Goal: Book appointment/travel/reservation

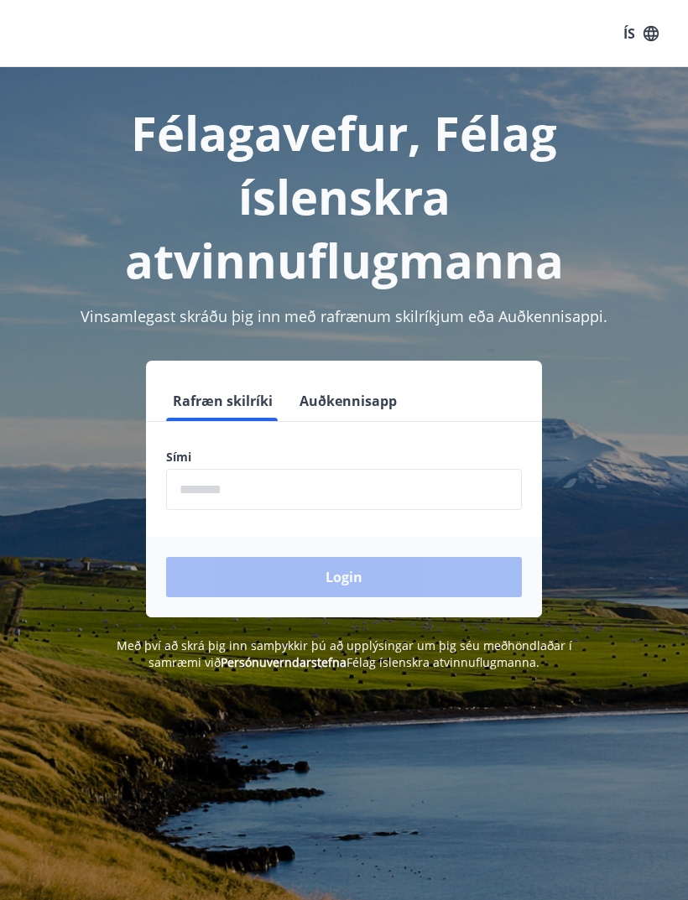
click at [226, 488] on input "phone" at bounding box center [344, 489] width 356 height 41
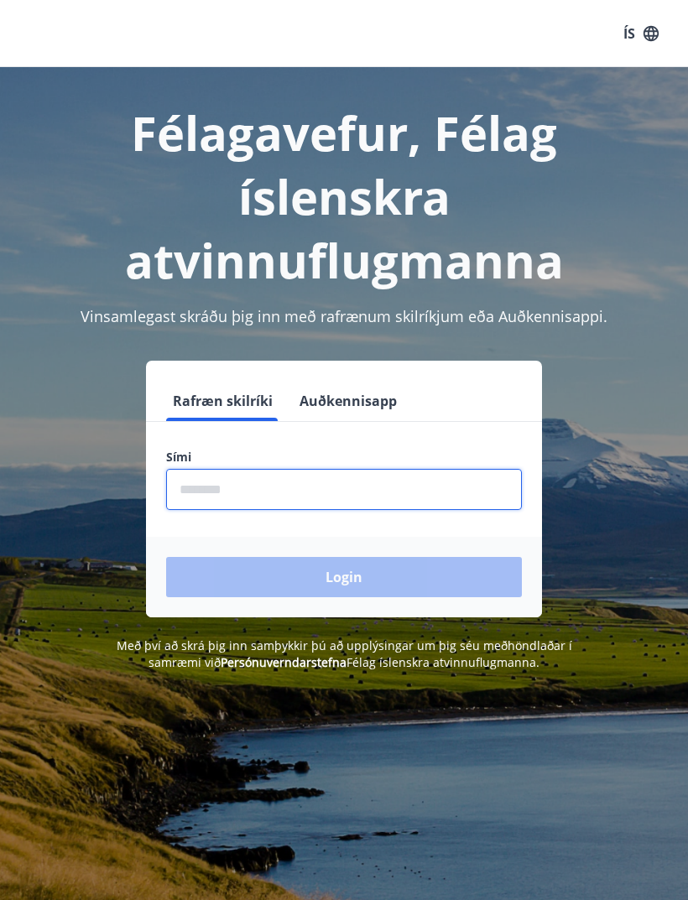
type input "********"
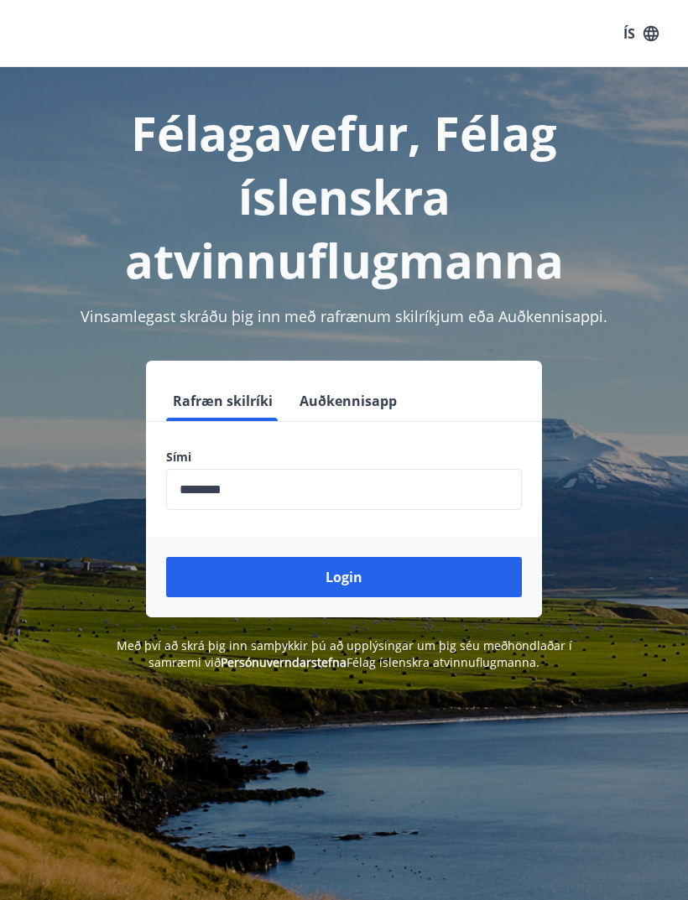
click at [366, 583] on button "Login" at bounding box center [344, 577] width 356 height 40
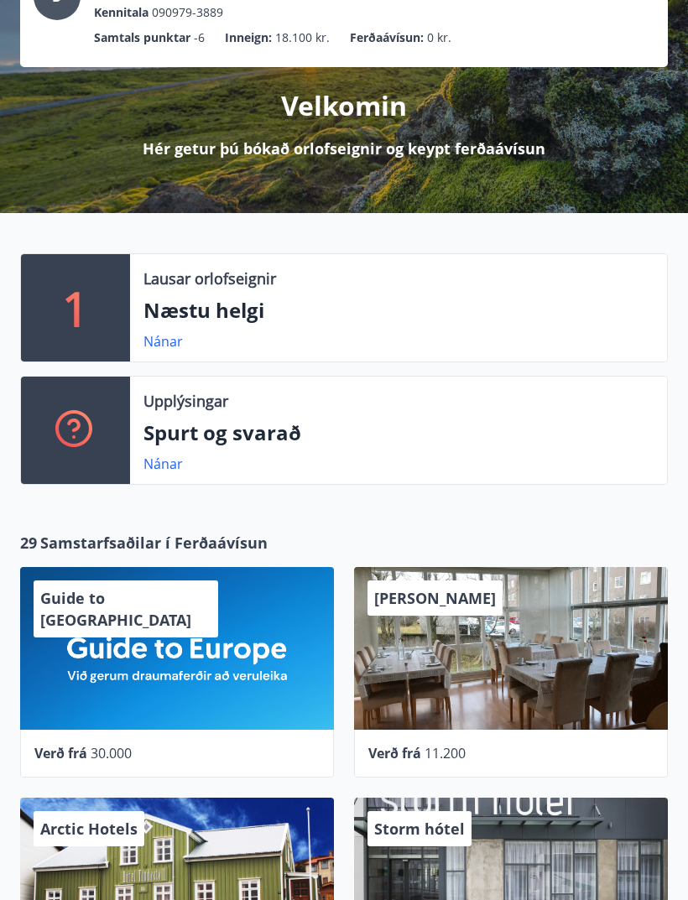
scroll to position [138, 0]
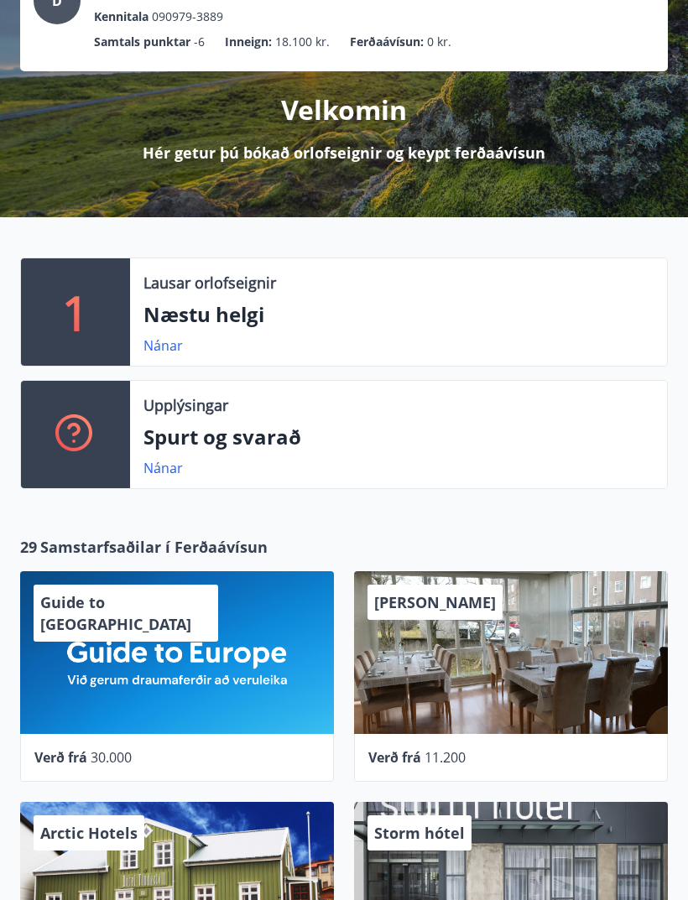
click at [172, 346] on link "Nánar" at bounding box center [162, 345] width 39 height 18
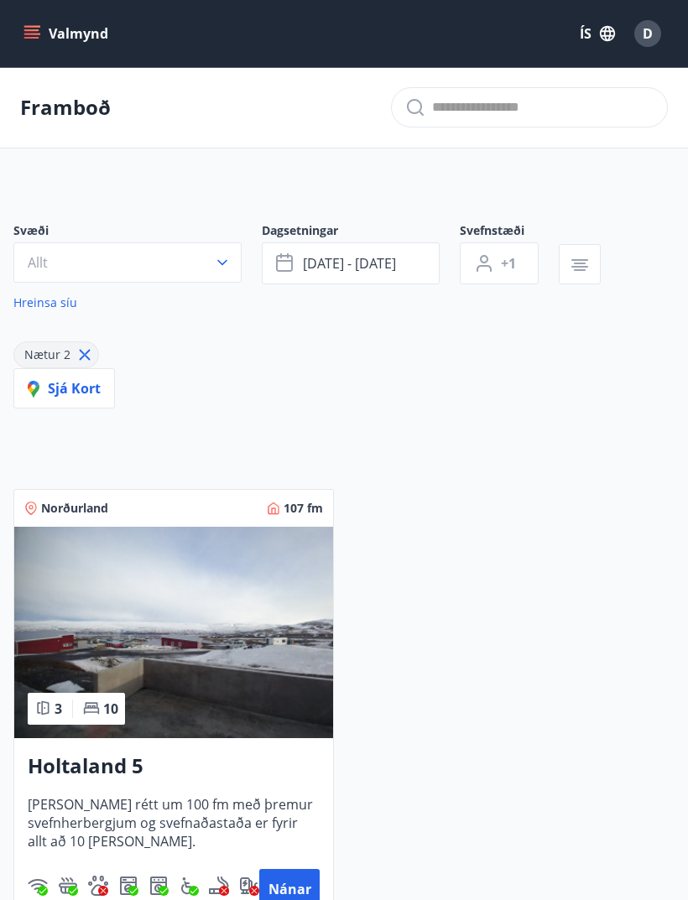
click at [37, 39] on icon "menu" at bounding box center [31, 33] width 17 height 17
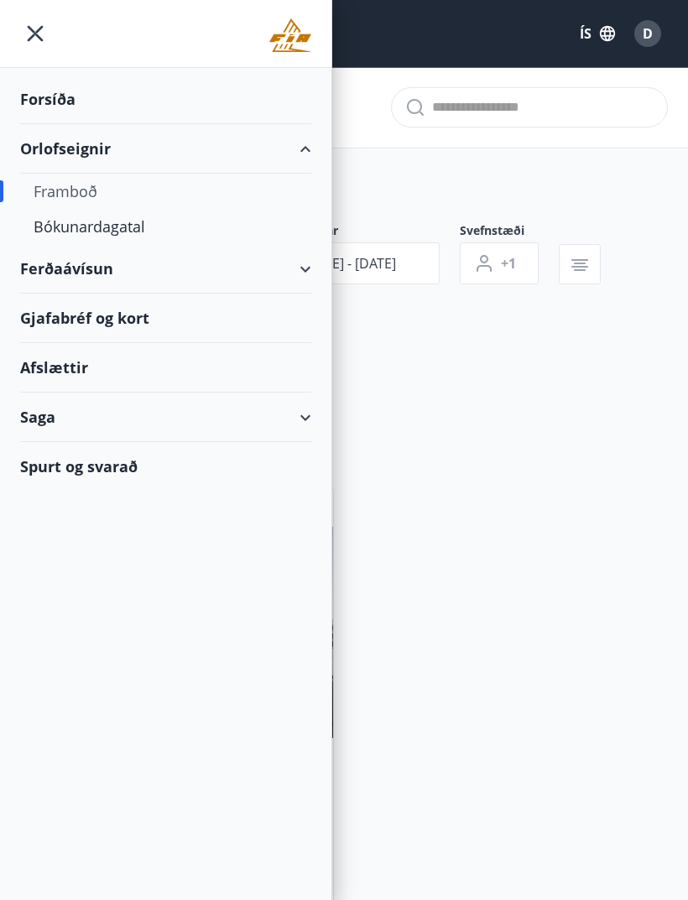
click at [83, 195] on div "Framboð" at bounding box center [166, 191] width 264 height 35
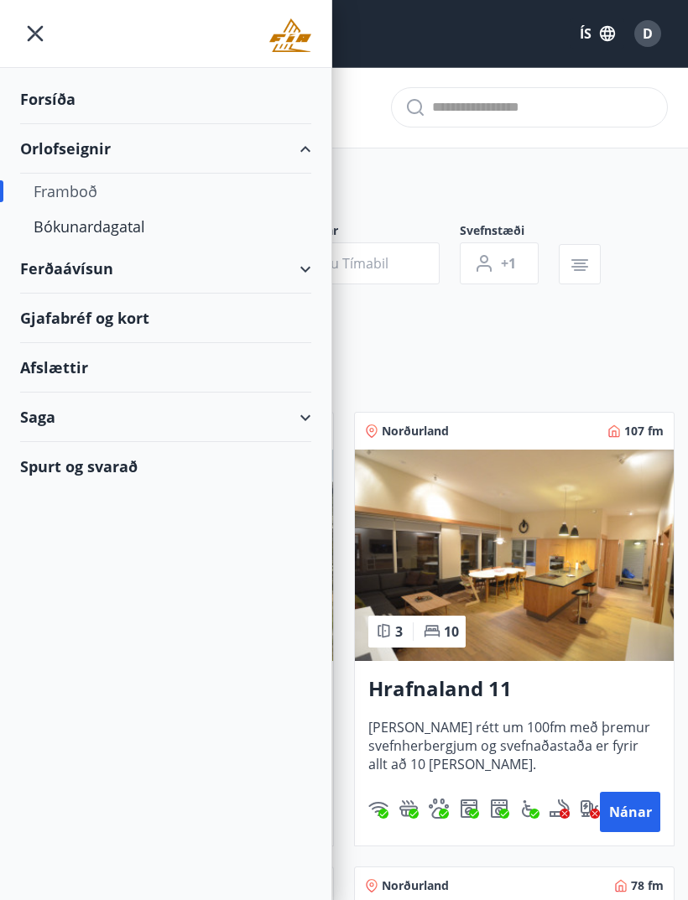
click at [121, 231] on div "Bókunardagatal" at bounding box center [166, 226] width 264 height 35
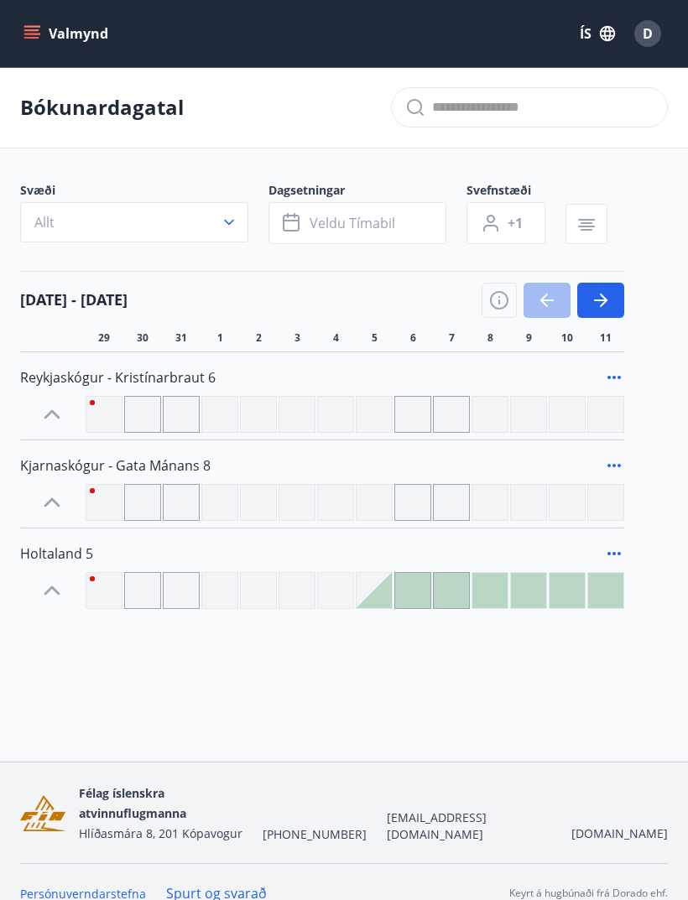
click at [612, 302] on button "button" at bounding box center [600, 300] width 47 height 35
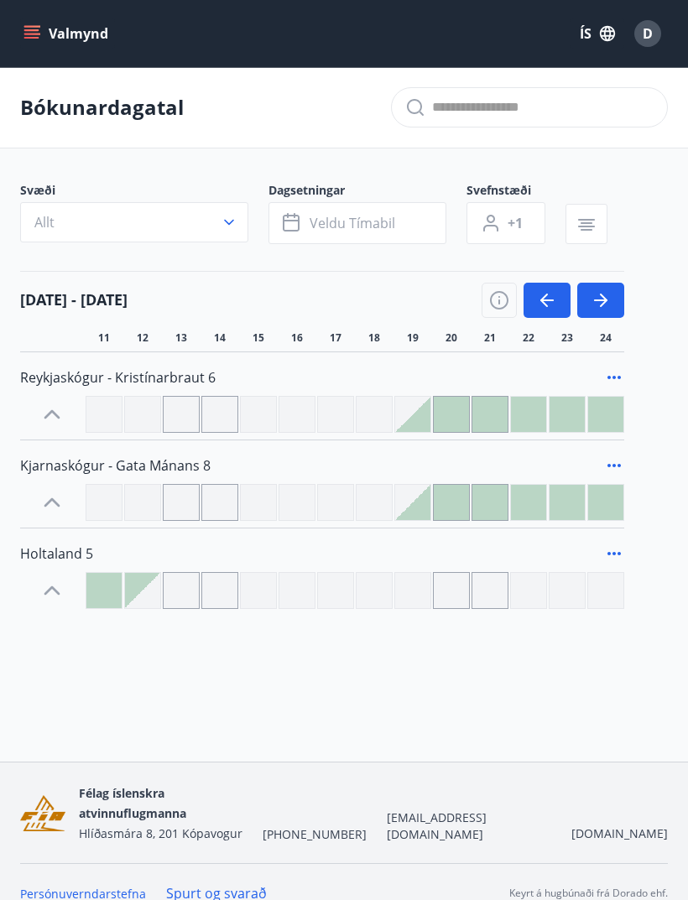
click at [600, 307] on icon "button" at bounding box center [600, 300] width 20 height 20
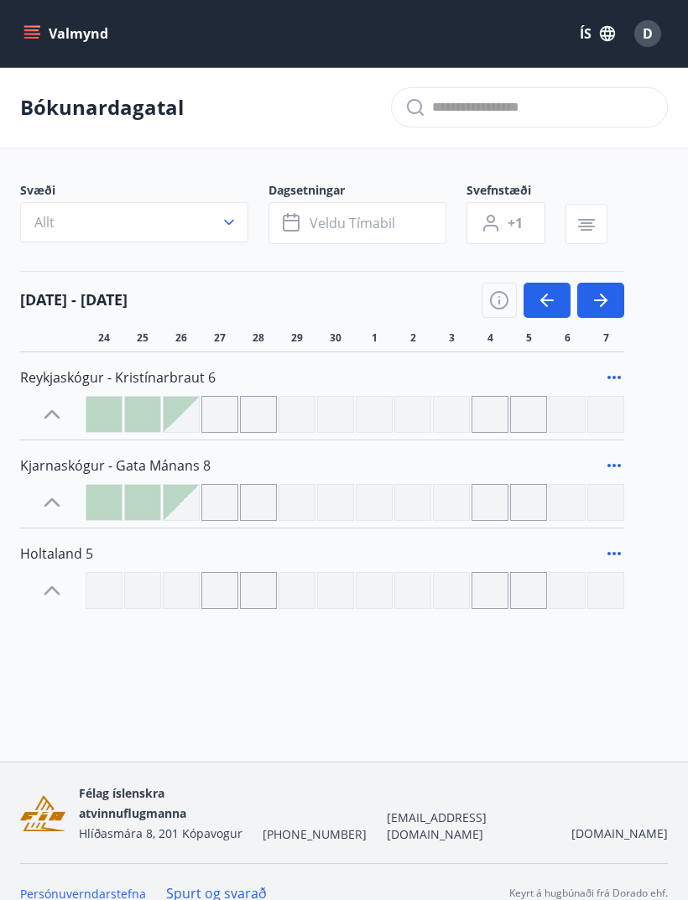
click at [604, 303] on icon "button" at bounding box center [604, 300] width 8 height 13
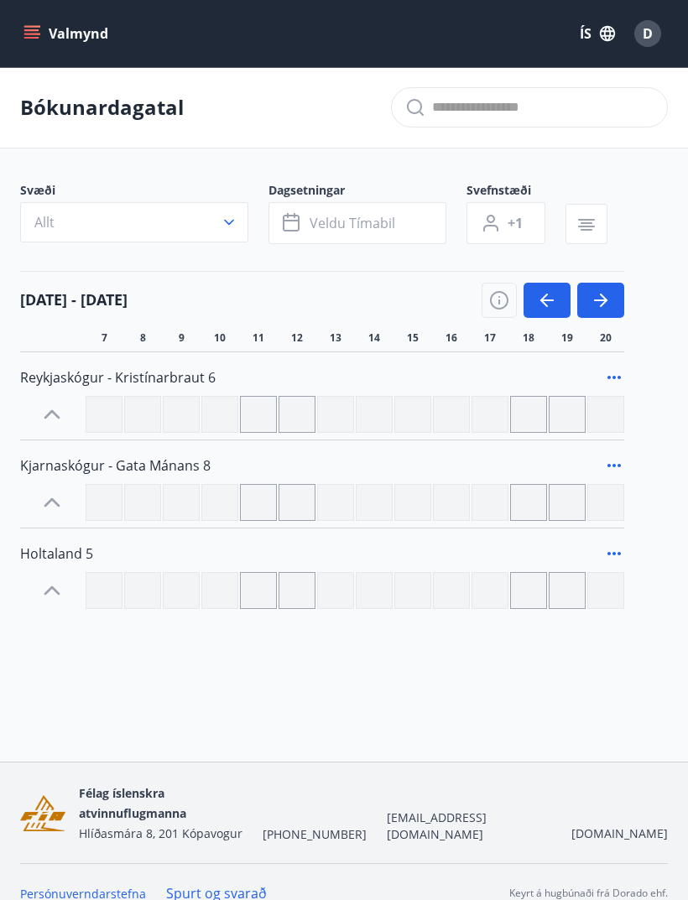
click at [548, 307] on icon "button" at bounding box center [547, 300] width 20 height 20
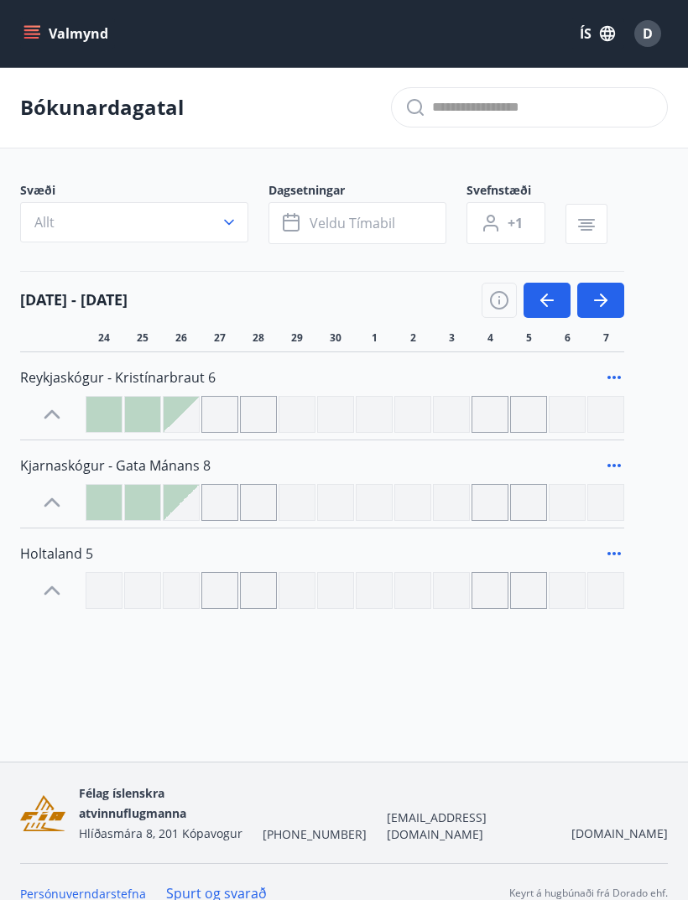
click at [549, 304] on icon "button" at bounding box center [547, 300] width 20 height 20
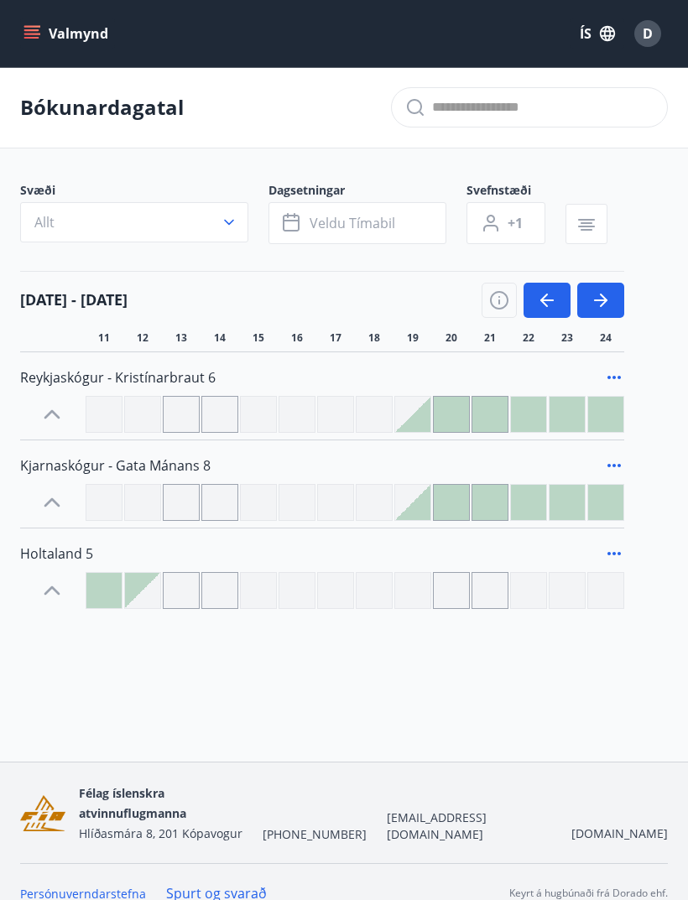
click at [23, 46] on button "Valmynd" at bounding box center [67, 33] width 95 height 30
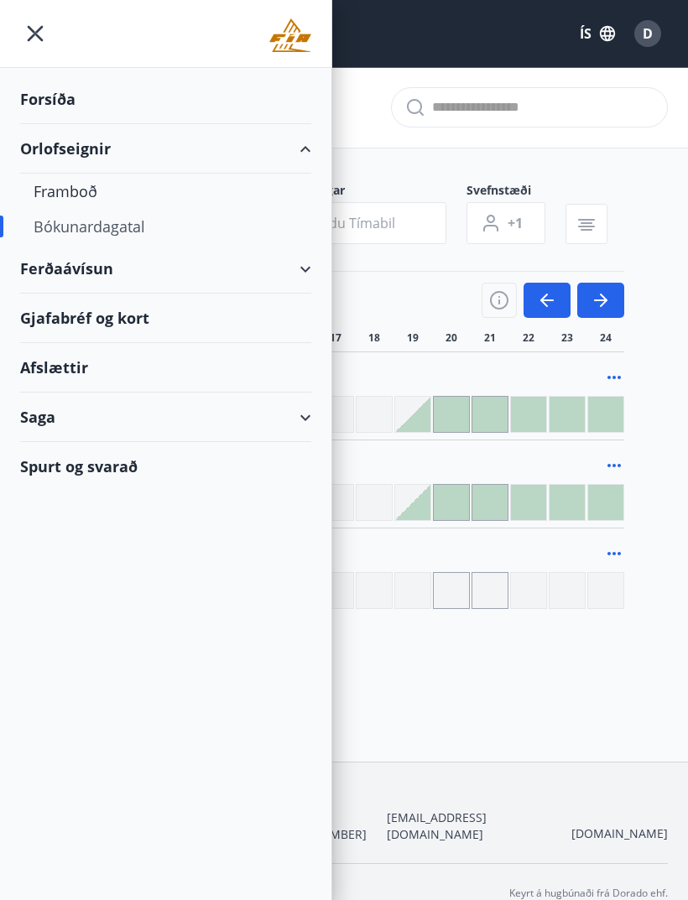
click at [81, 194] on div "Framboð" at bounding box center [166, 191] width 264 height 35
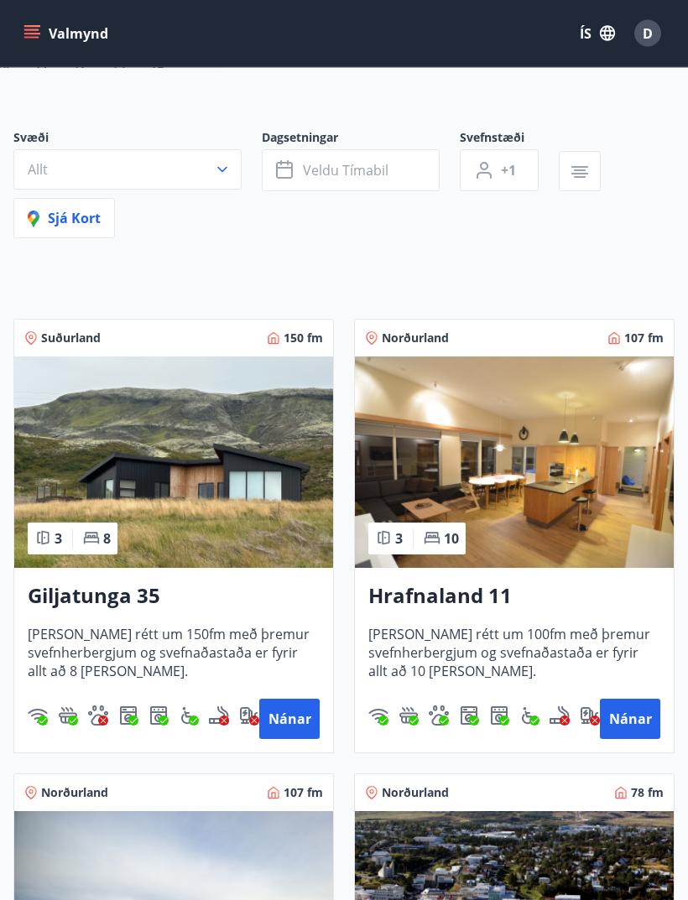
scroll to position [124, 0]
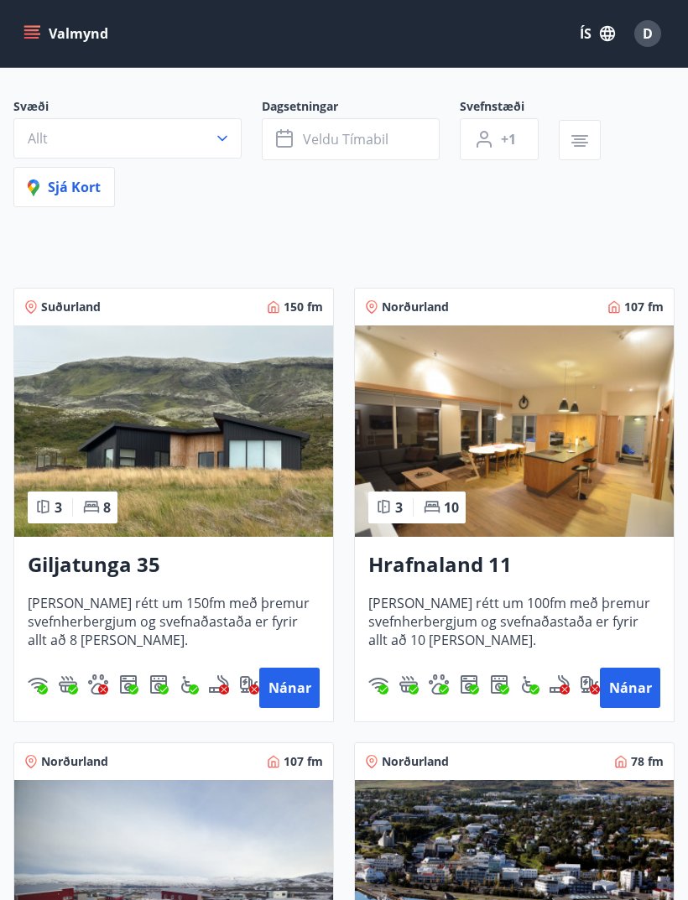
click at [309, 687] on button "Nánar" at bounding box center [289, 688] width 60 height 40
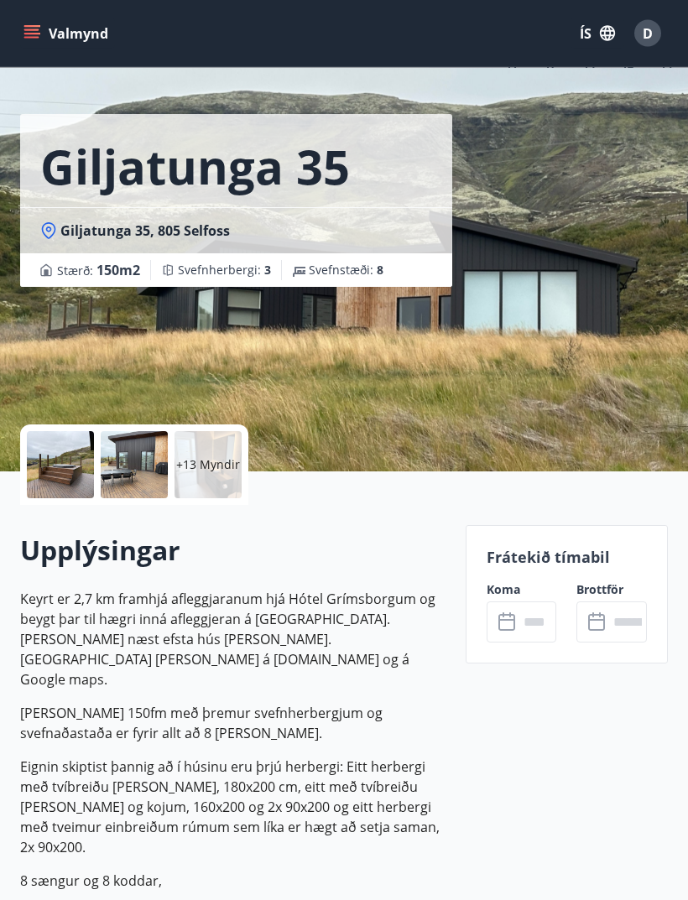
scroll to position [32, 0]
click at [533, 619] on input "text" at bounding box center [537, 621] width 39 height 41
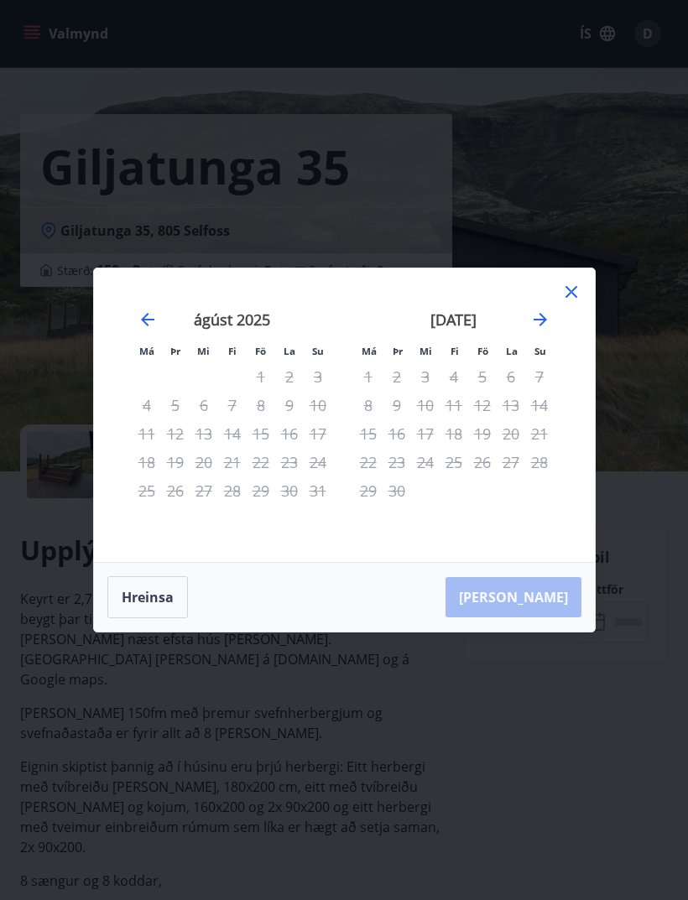
click at [574, 298] on icon at bounding box center [571, 292] width 12 height 12
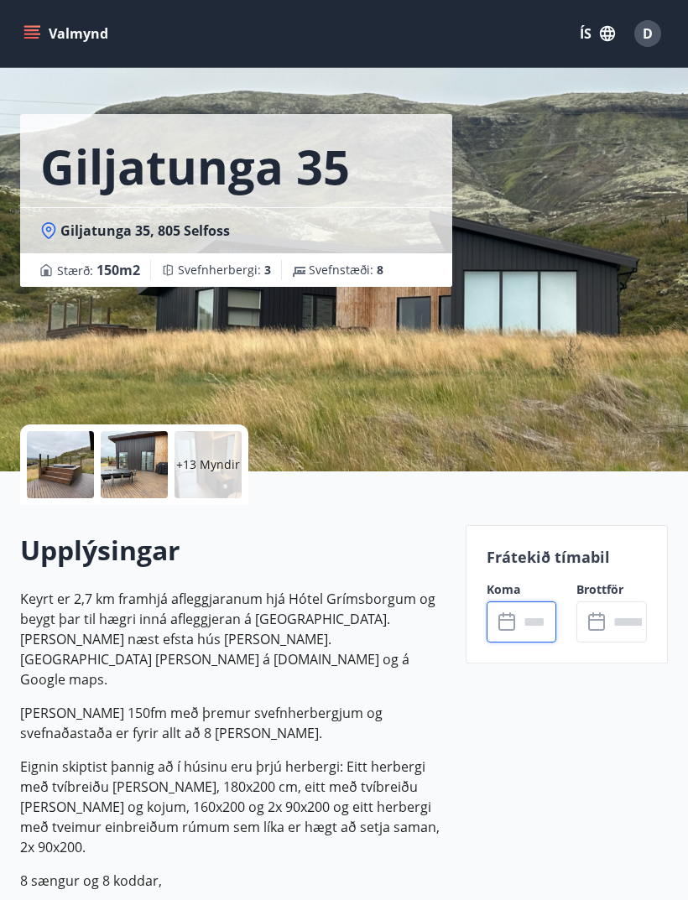
scroll to position [0, 0]
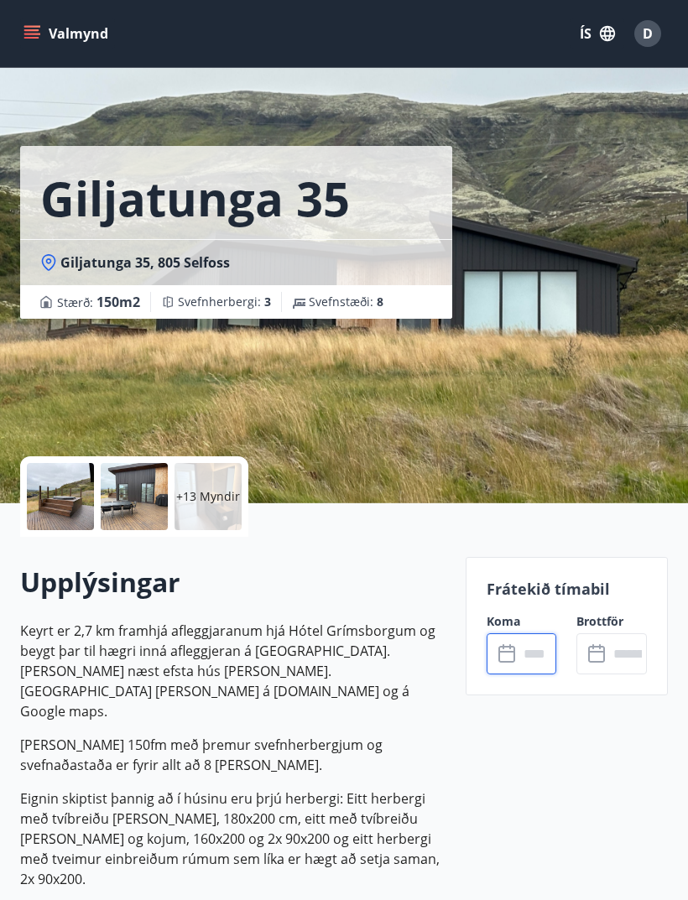
click at [48, 47] on button "Valmynd" at bounding box center [67, 33] width 95 height 30
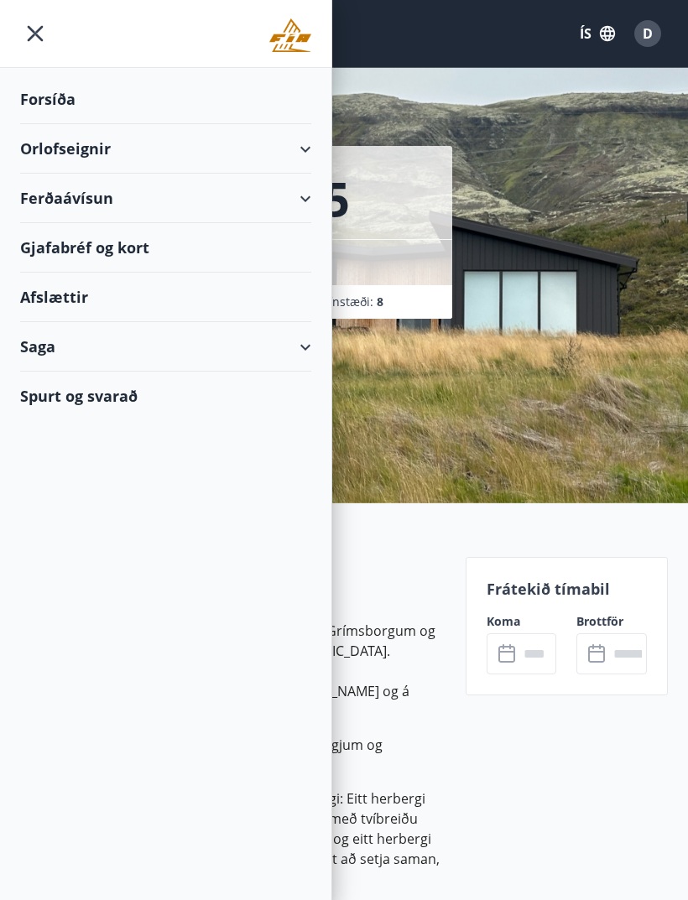
click at [300, 154] on div "Orlofseignir" at bounding box center [165, 148] width 291 height 49
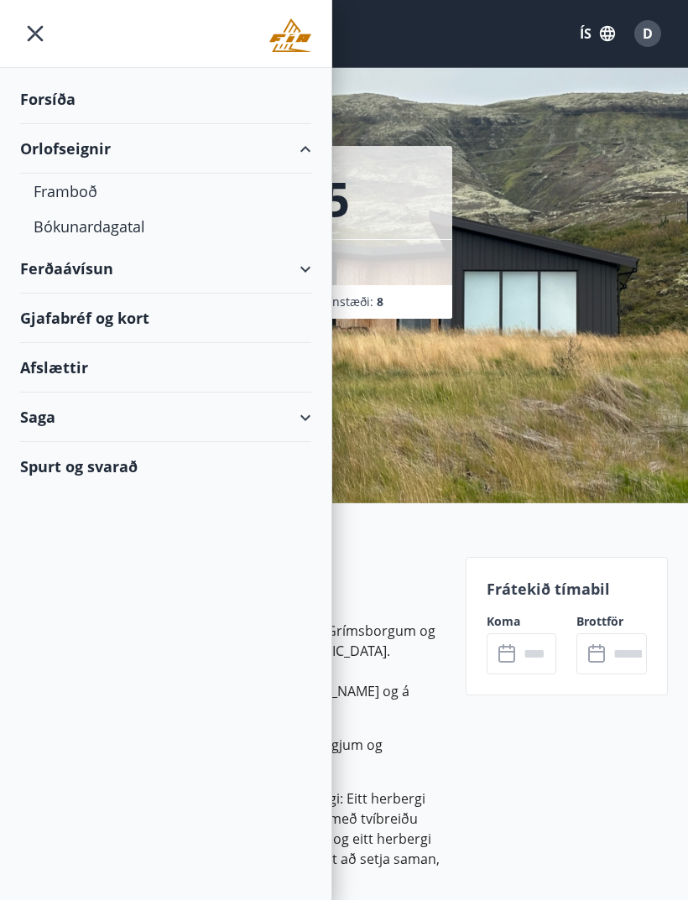
click at [108, 236] on div "Bókunardagatal" at bounding box center [166, 226] width 264 height 35
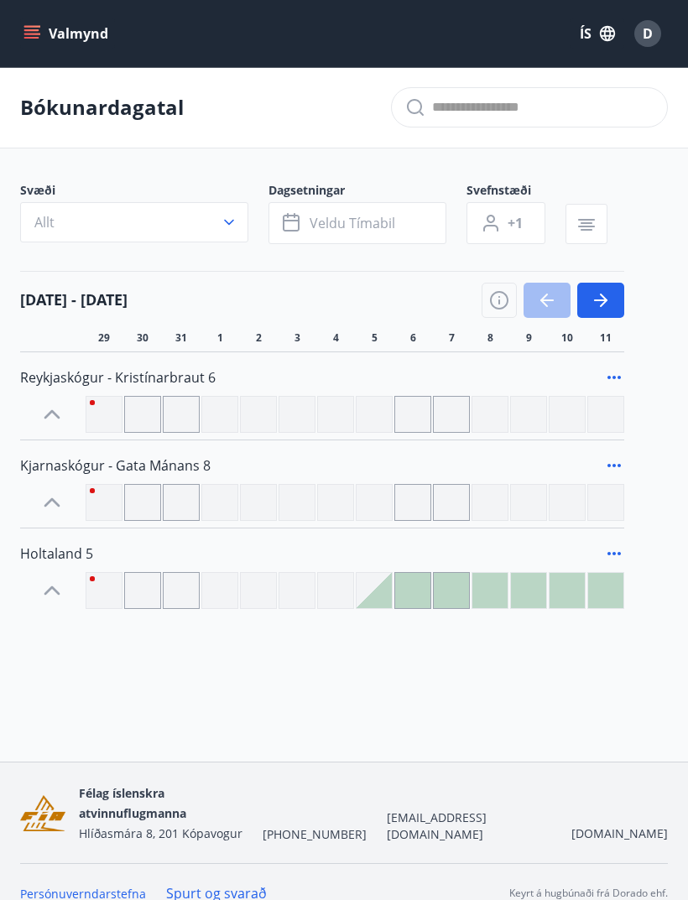
click at [606, 299] on icon "button" at bounding box center [600, 300] width 20 height 20
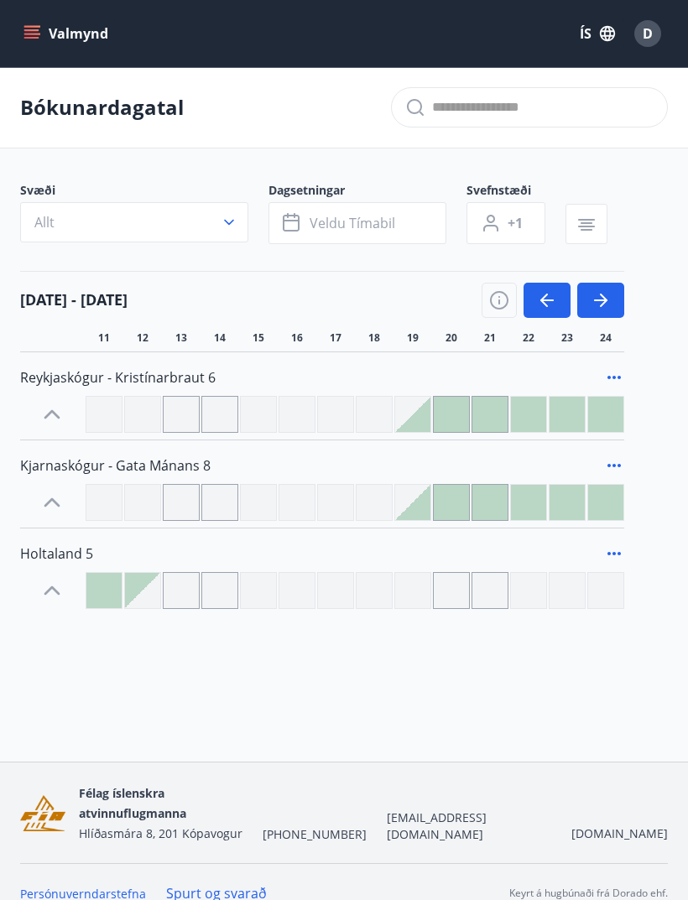
click at [601, 302] on icon "button" at bounding box center [600, 300] width 20 height 20
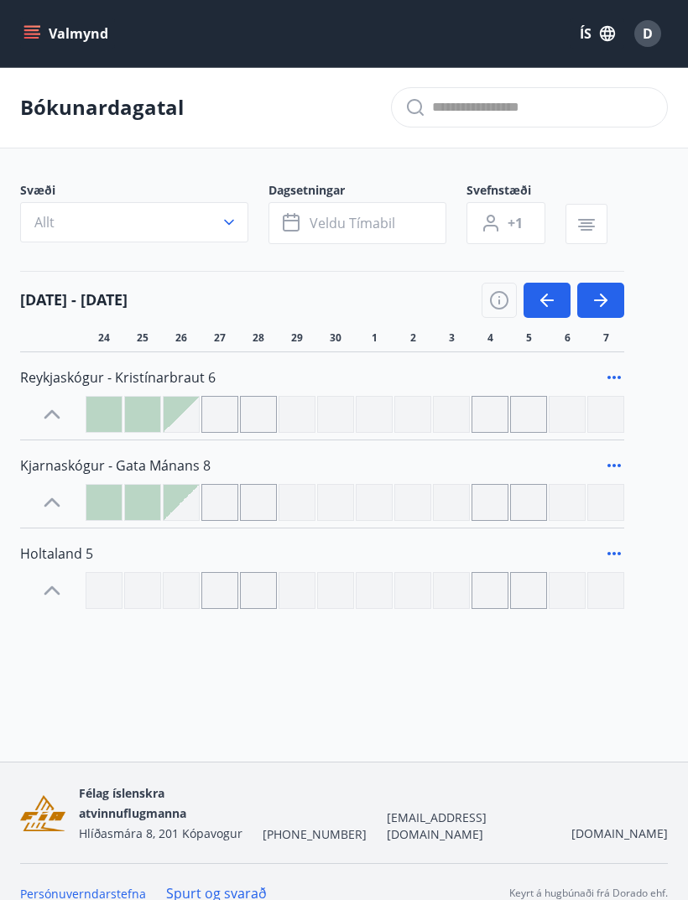
click at [550, 304] on icon "button" at bounding box center [547, 300] width 20 height 20
